Goal: Transaction & Acquisition: Purchase product/service

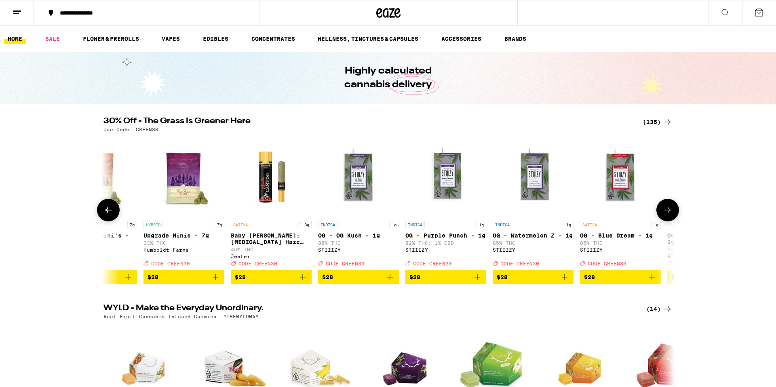
scroll to position [0, 5636]
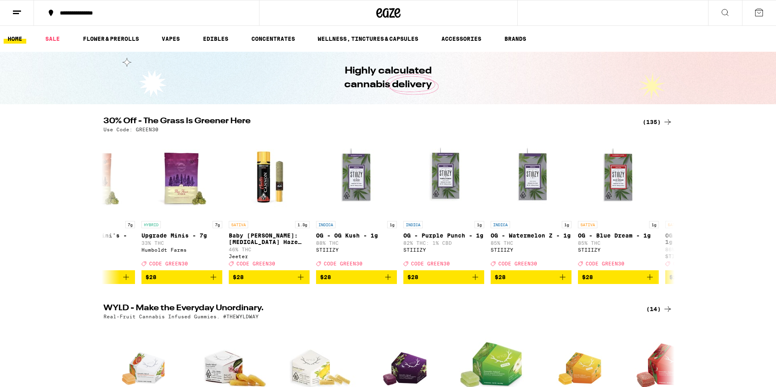
click at [661, 125] on div "(135)" at bounding box center [658, 122] width 30 height 10
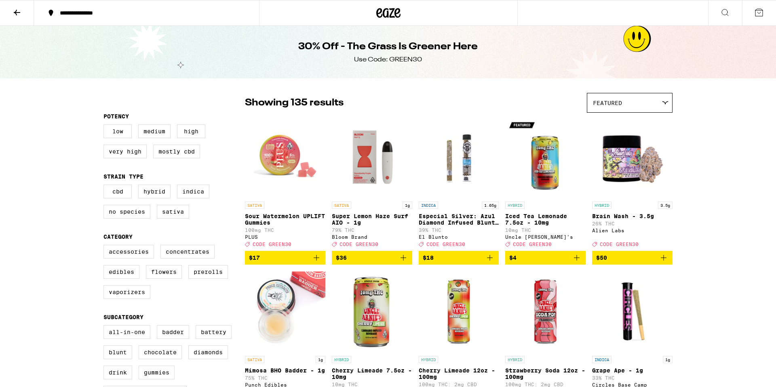
click at [386, 17] on icon at bounding box center [388, 13] width 24 height 15
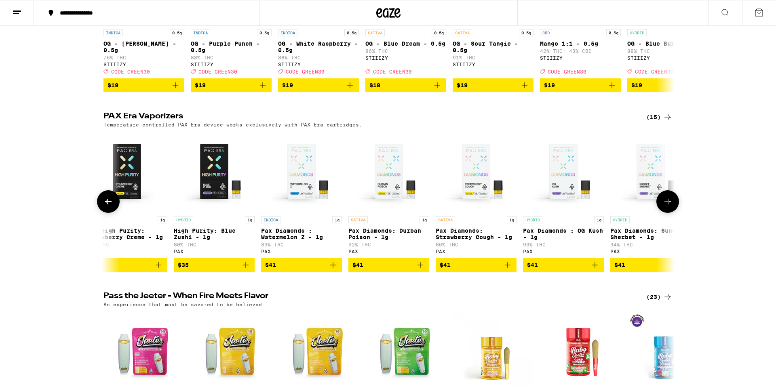
scroll to position [0, 282]
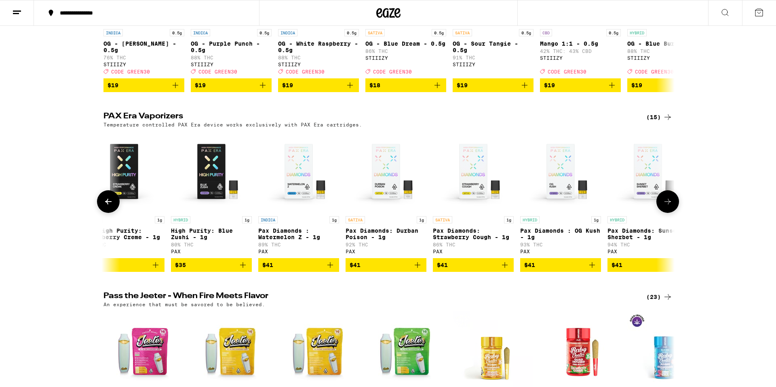
click at [417, 270] on icon "Add to bag" at bounding box center [418, 265] width 10 height 10
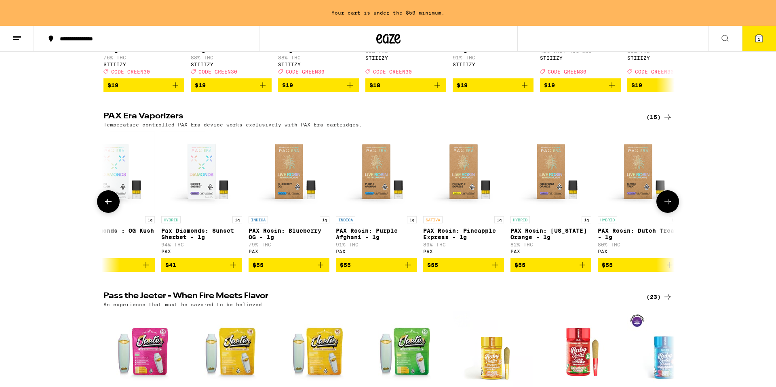
scroll to position [0, 740]
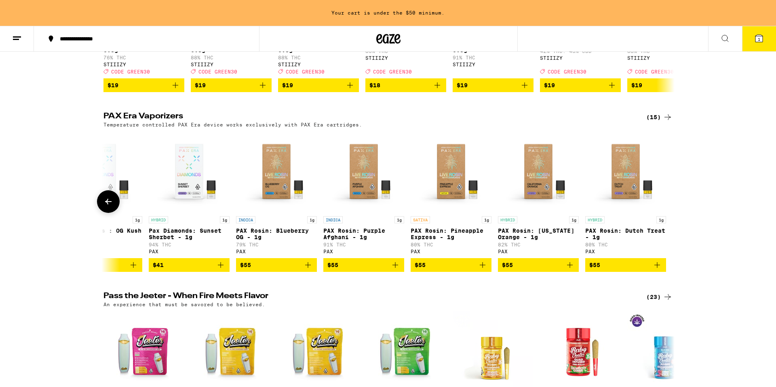
click at [486, 270] on icon "Add to bag" at bounding box center [483, 265] width 10 height 10
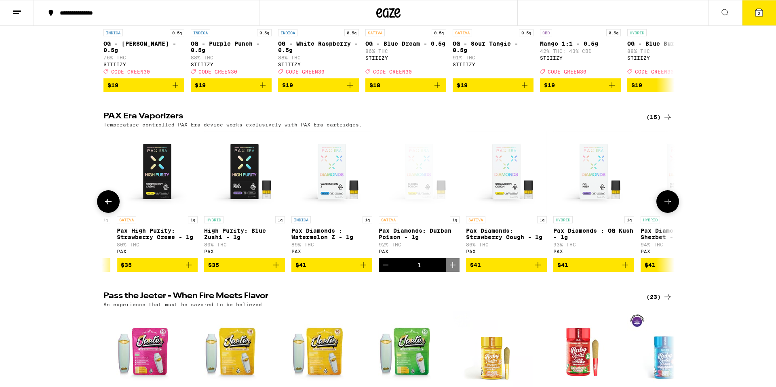
scroll to position [0, 249]
click at [533, 270] on icon "Add to bag" at bounding box center [538, 265] width 10 height 10
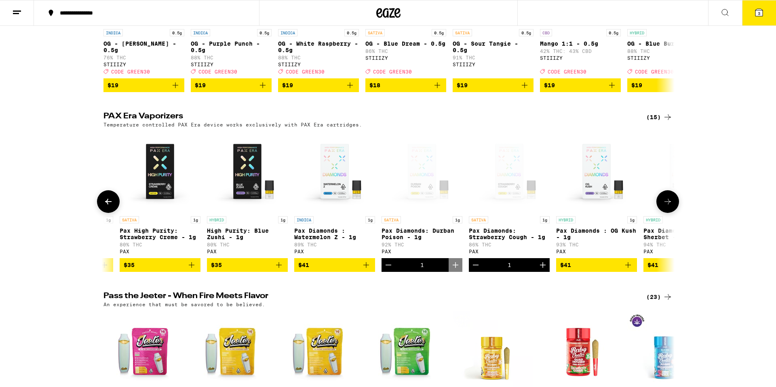
scroll to position [0, 244]
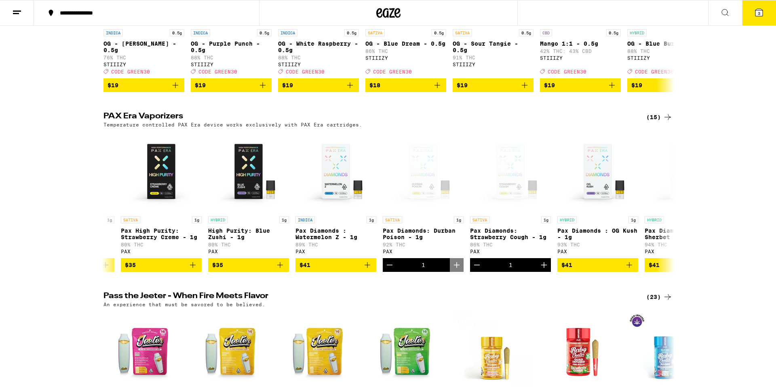
click at [767, 22] on button "3" at bounding box center [759, 12] width 34 height 25
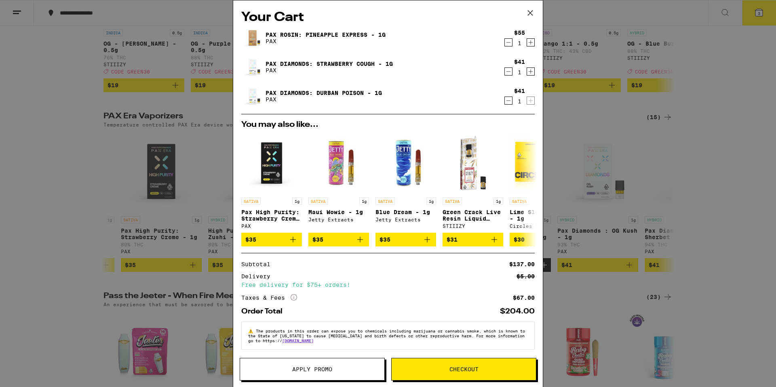
click at [510, 100] on icon "Decrement" at bounding box center [508, 101] width 7 height 10
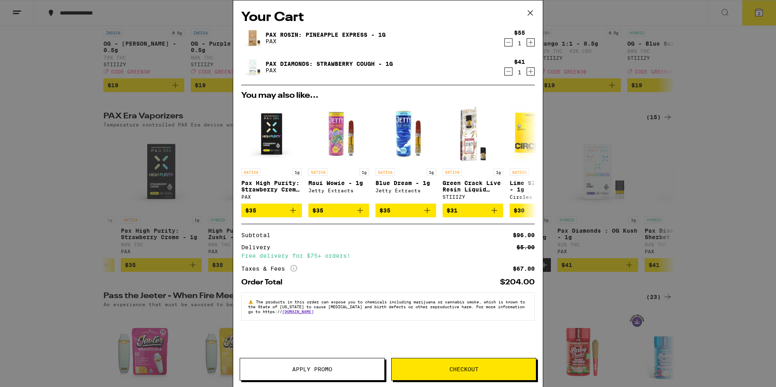
click at [531, 45] on icon "Increment" at bounding box center [530, 43] width 7 height 10
click at [508, 70] on icon "Decrement" at bounding box center [508, 72] width 7 height 10
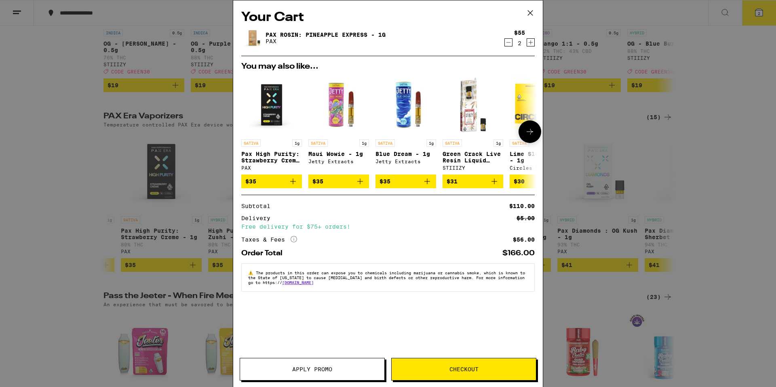
click at [295, 183] on icon "Add to bag" at bounding box center [293, 182] width 10 height 10
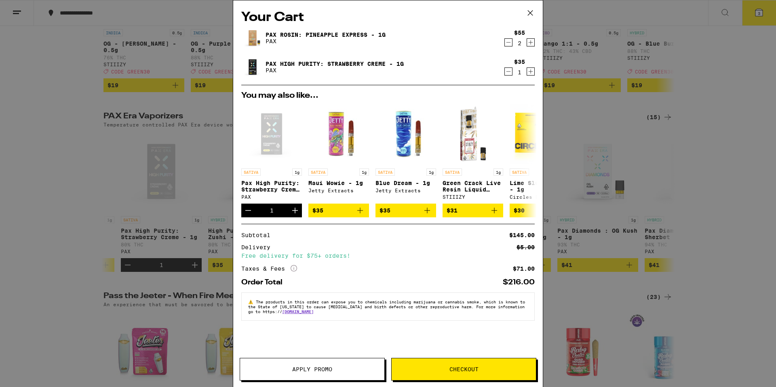
click at [508, 74] on icon "Decrement" at bounding box center [508, 72] width 7 height 10
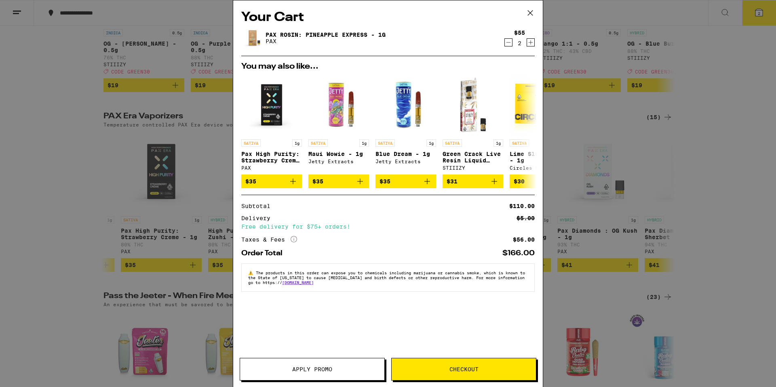
click at [510, 45] on icon "Decrement" at bounding box center [508, 43] width 7 height 10
click at [56, 211] on div "Your Cart PAX Rosin: Pineapple Express - 1g PAX $55 1 You may also like... SATI…" at bounding box center [388, 193] width 776 height 387
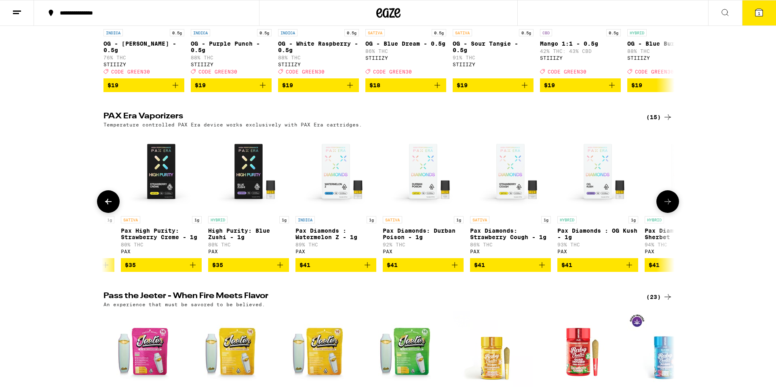
click at [453, 270] on icon "Add to bag" at bounding box center [455, 265] width 10 height 10
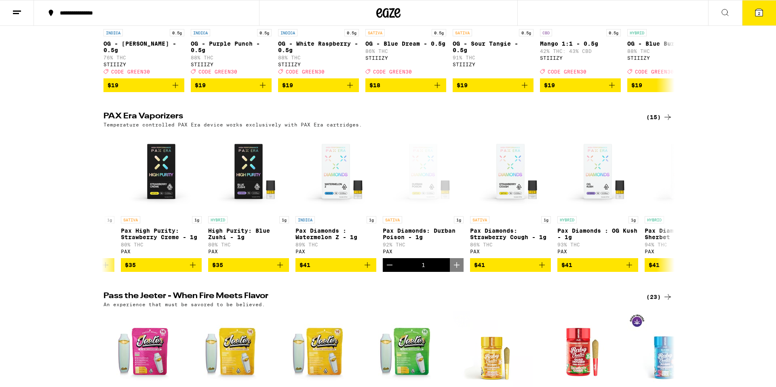
click at [758, 15] on span "2" at bounding box center [759, 13] width 2 height 5
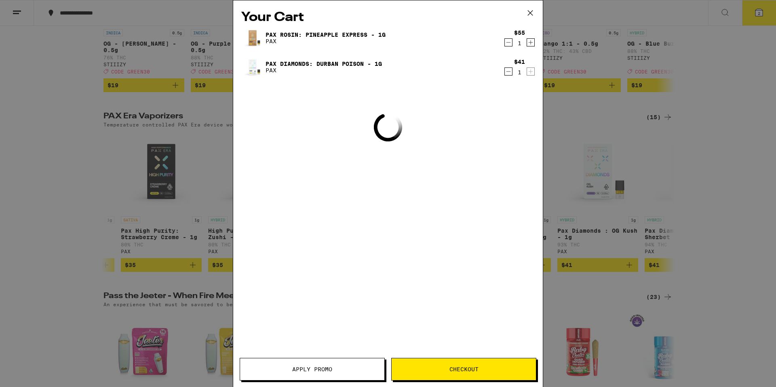
scroll to position [1662, 0]
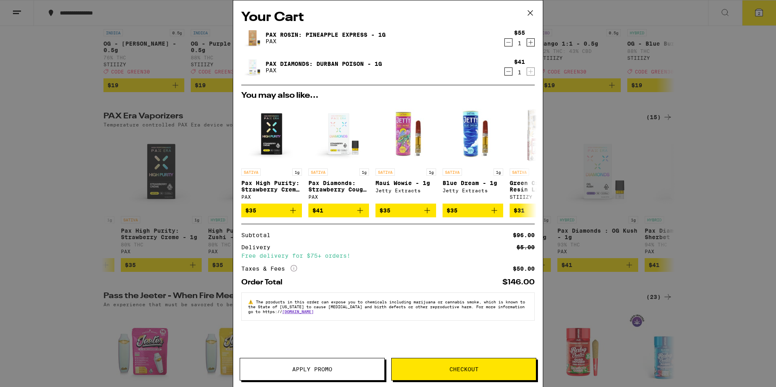
click at [727, 143] on div "Your Cart PAX Rosin: Pineapple Express - 1g PAX $55 1 Pax Diamonds: Durban Pois…" at bounding box center [388, 193] width 776 height 387
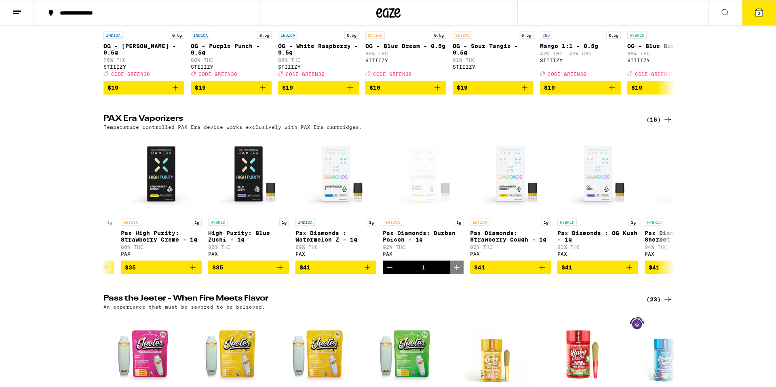
scroll to position [1741, 0]
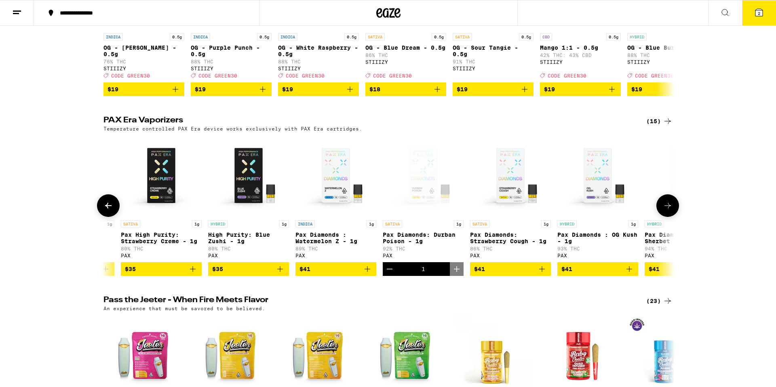
click at [544, 274] on icon "Add to bag" at bounding box center [542, 269] width 10 height 10
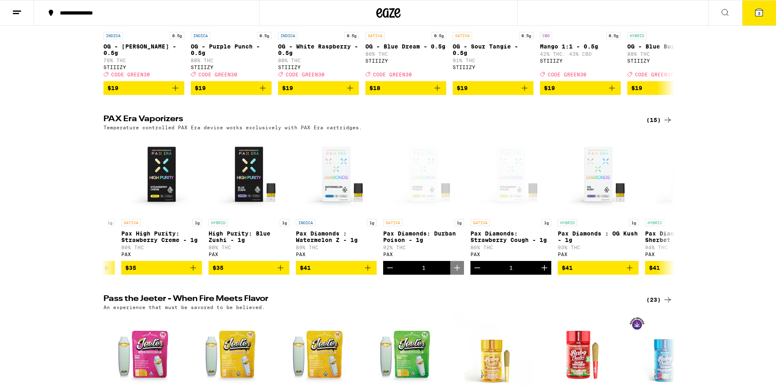
click at [766, 15] on button "3" at bounding box center [759, 12] width 34 height 25
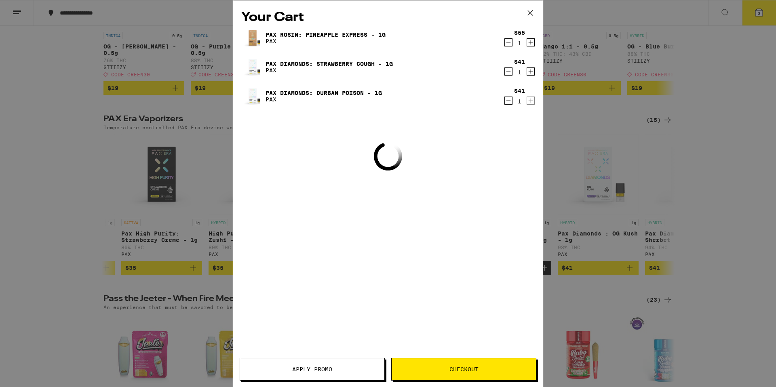
scroll to position [1659, 0]
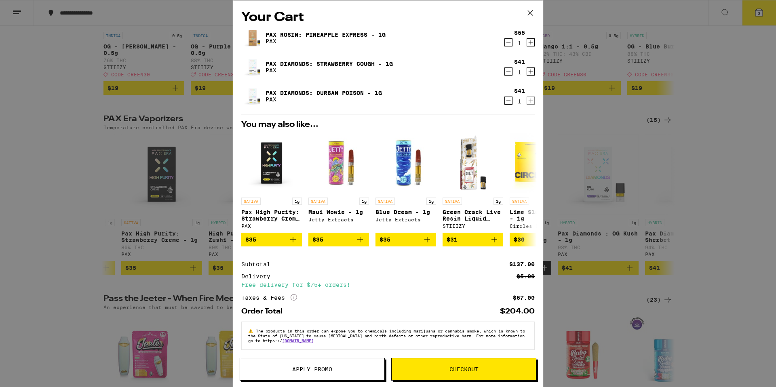
click at [511, 100] on icon "Decrement" at bounding box center [508, 101] width 7 height 10
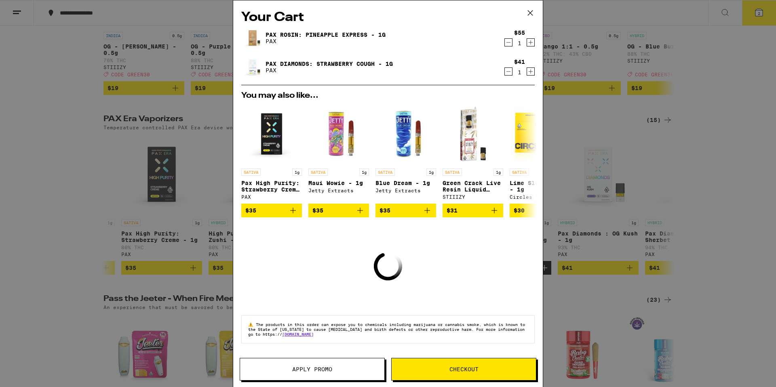
click at [693, 122] on div "Your Cart PAX Rosin: Pineapple Express - 1g PAX $55 1 Pax Diamonds: Strawberry …" at bounding box center [388, 193] width 776 height 387
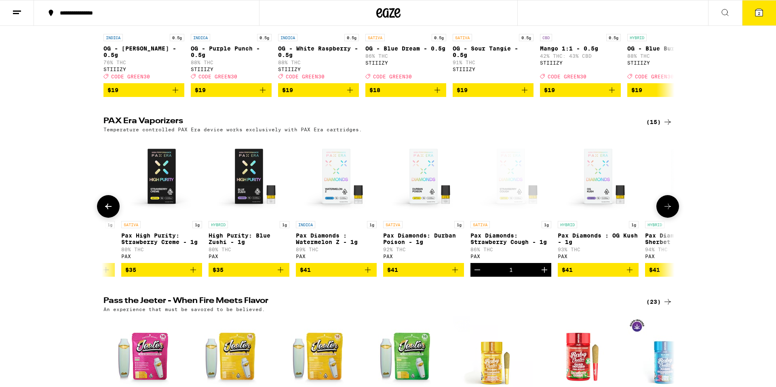
scroll to position [0, 244]
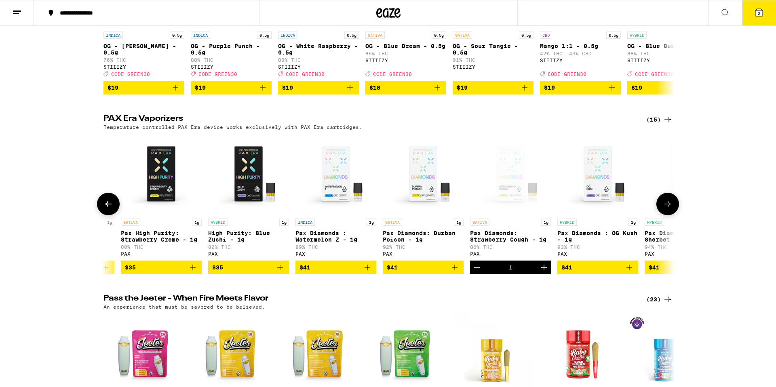
click at [194, 272] on icon "Add to bag" at bounding box center [193, 268] width 10 height 10
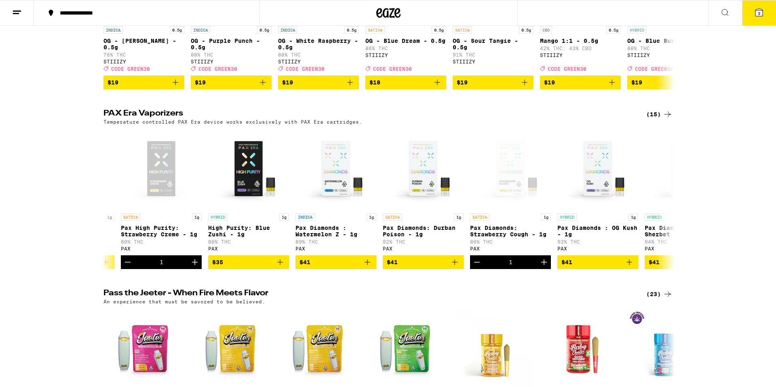
click at [755, 16] on icon at bounding box center [759, 13] width 10 height 10
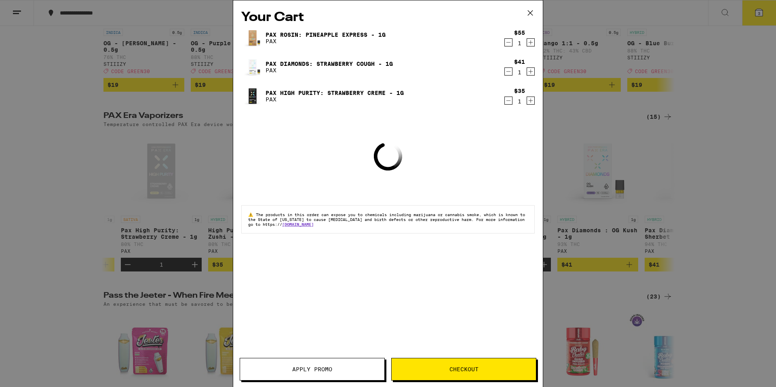
scroll to position [1662, 0]
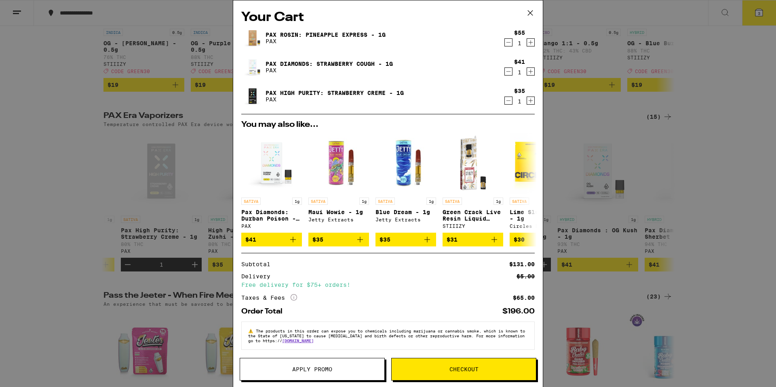
click at [453, 368] on span "Checkout" at bounding box center [463, 370] width 29 height 6
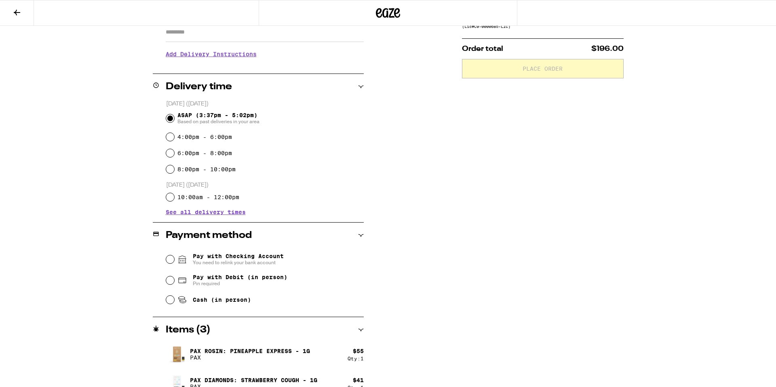
scroll to position [195, 0]
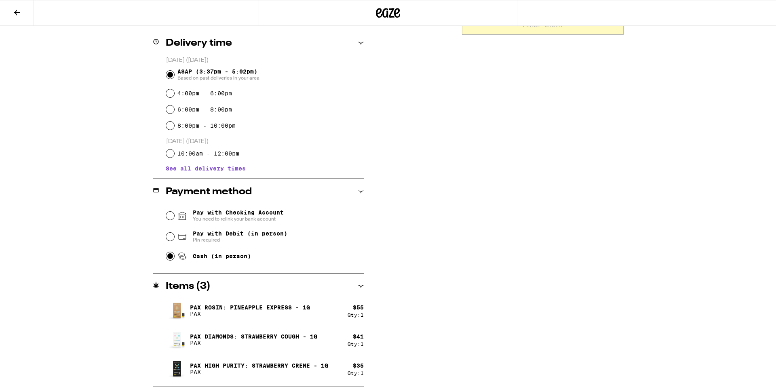
click at [170, 257] on input "Cash (in person)" at bounding box center [170, 256] width 8 height 8
radio input "true"
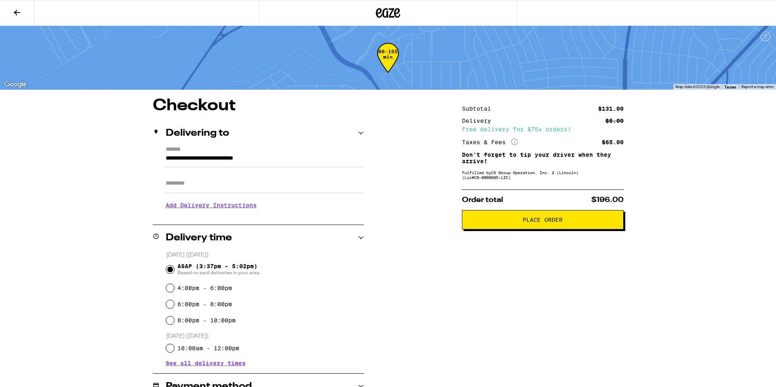
click at [501, 226] on button "Place Order" at bounding box center [543, 219] width 162 height 19
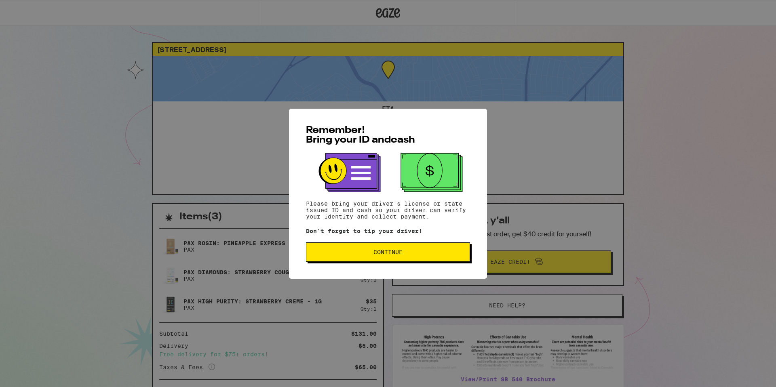
click at [413, 255] on span "Continue" at bounding box center [388, 252] width 150 height 6
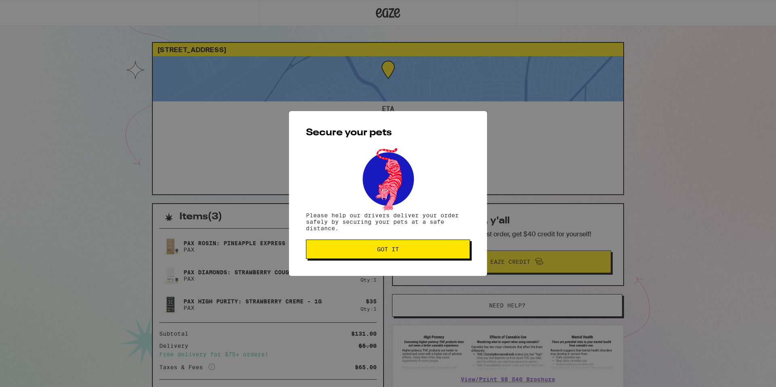
click at [413, 255] on button "Got it" at bounding box center [388, 249] width 164 height 19
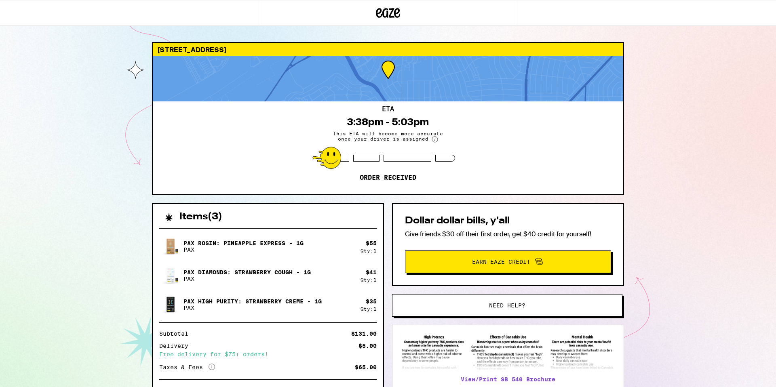
scroll to position [55, 0]
